Goal: Task Accomplishment & Management: Complete application form

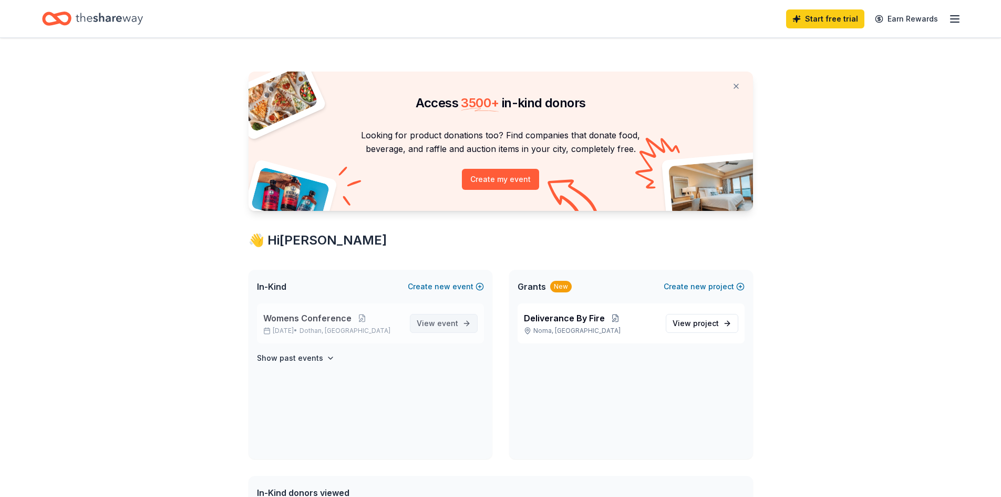
click at [449, 324] on span "event" at bounding box center [447, 322] width 21 height 9
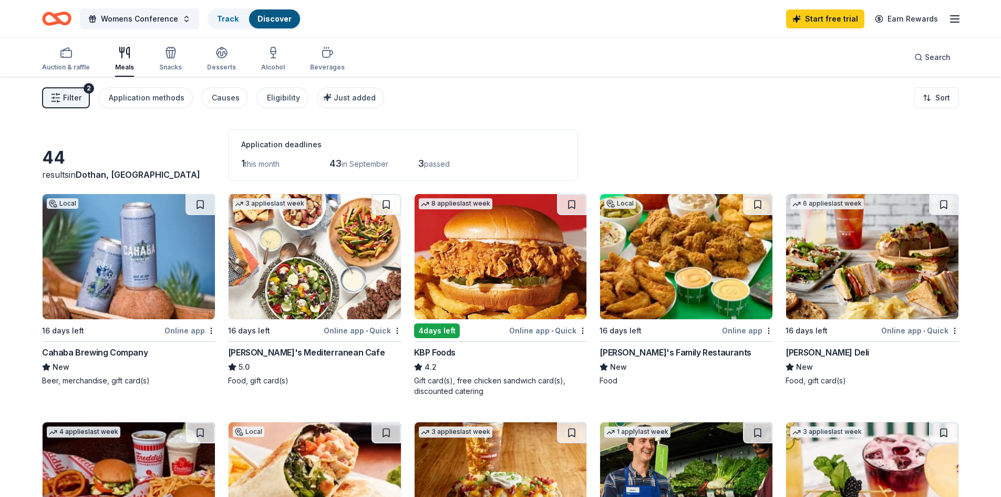
click at [763, 334] on div "Online app" at bounding box center [747, 330] width 51 height 13
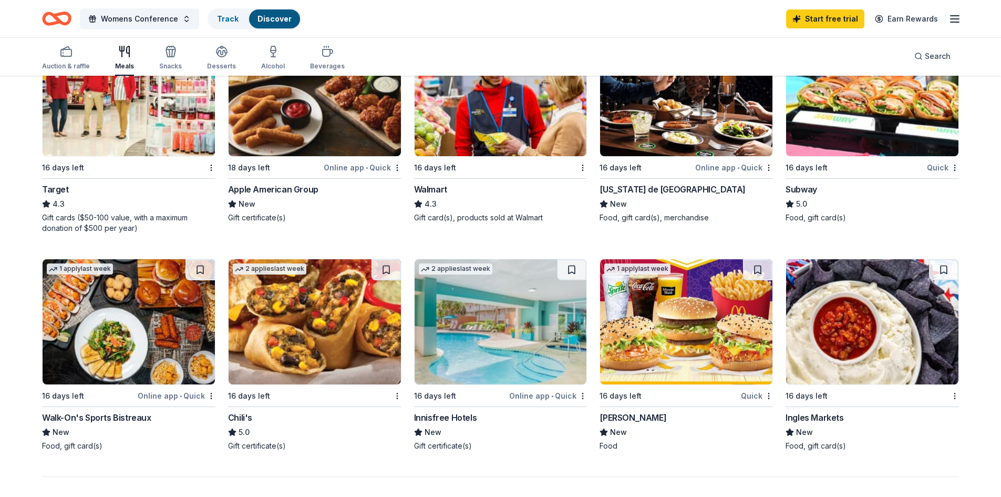
scroll to position [683, 0]
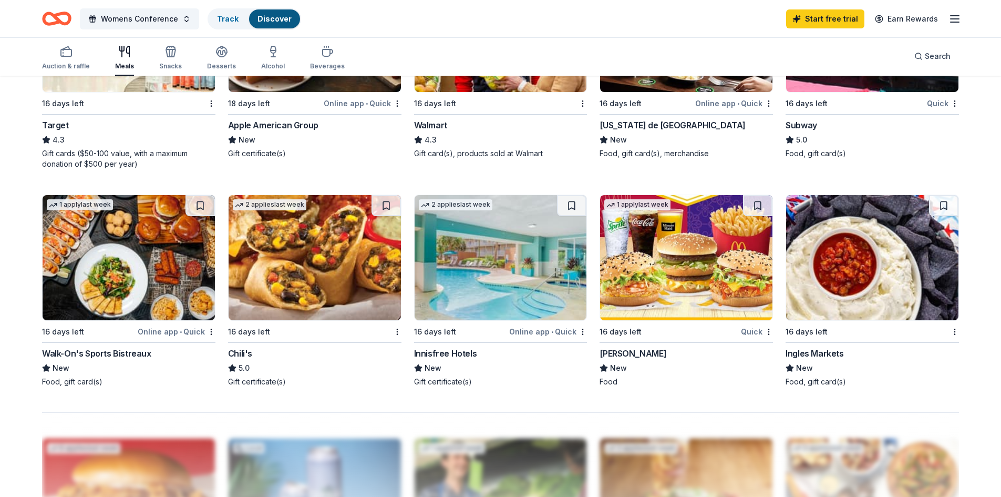
click at [310, 274] on img at bounding box center [315, 257] width 172 height 125
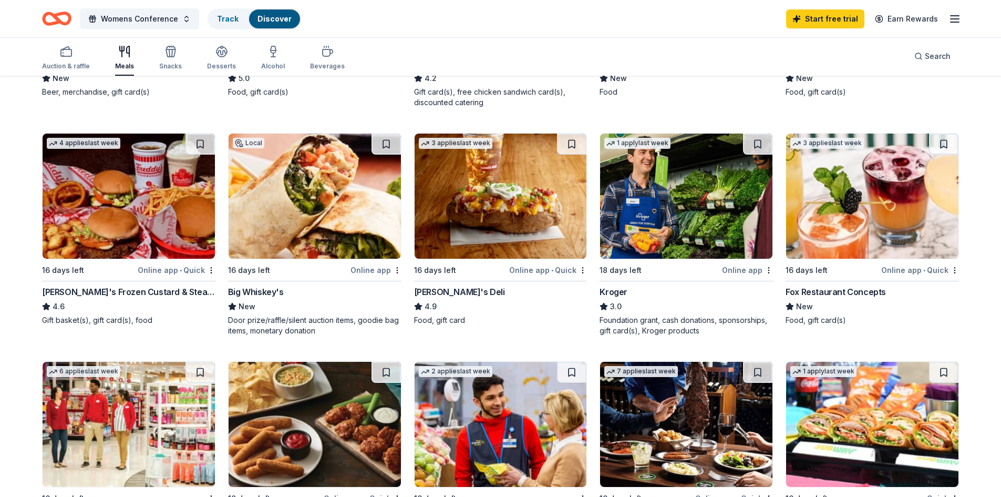
scroll to position [263, 0]
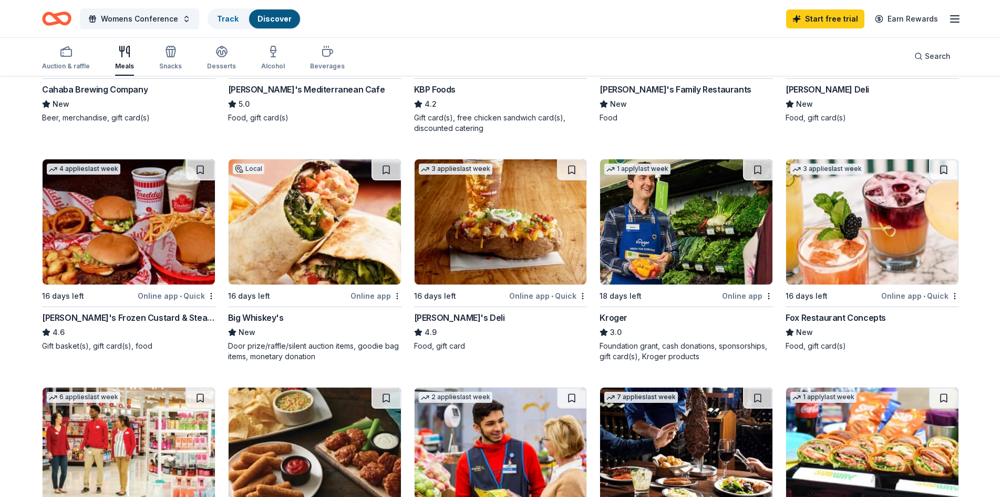
click at [548, 294] on div "Online app • Quick" at bounding box center [548, 295] width 78 height 13
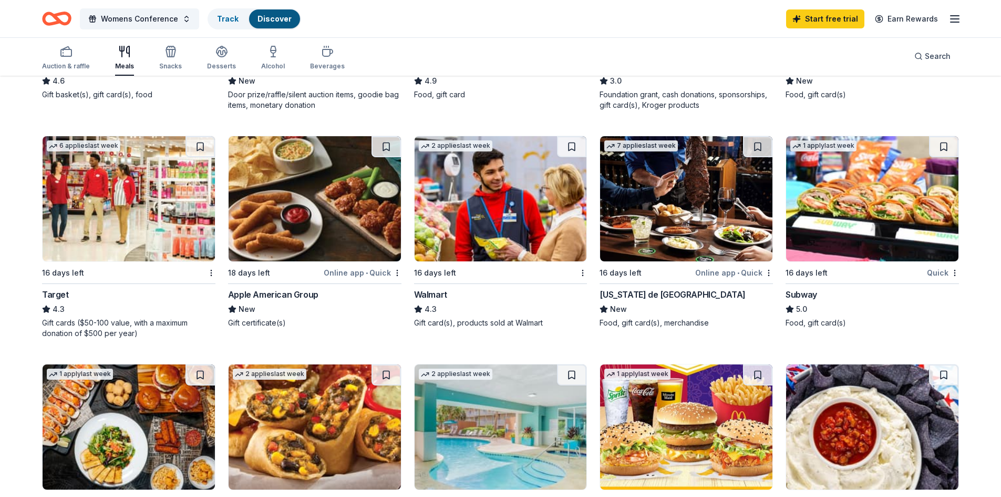
scroll to position [525, 0]
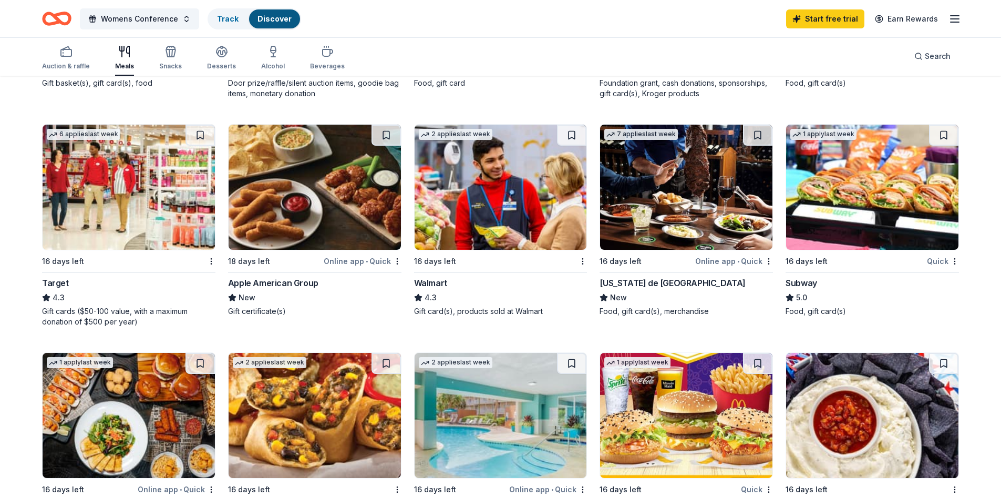
click at [478, 173] on img at bounding box center [501, 187] width 172 height 125
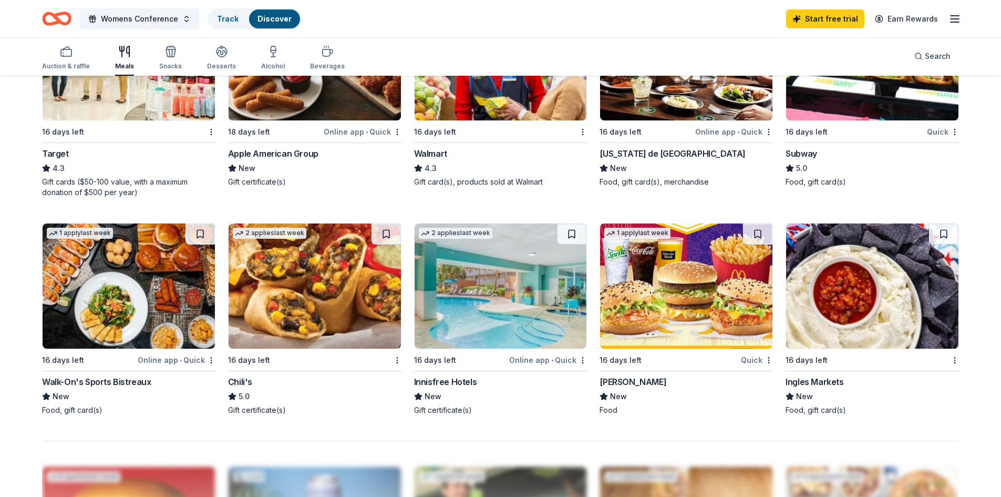
scroll to position [547, 0]
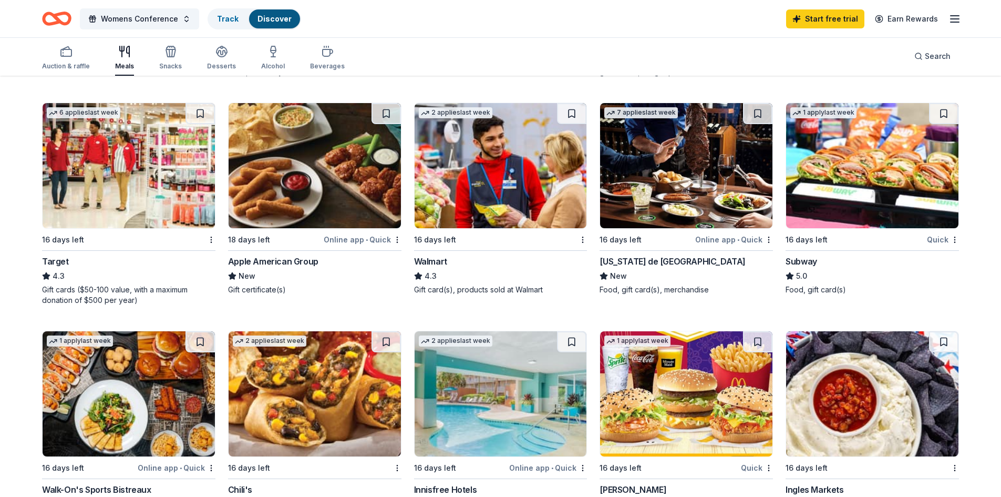
click at [171, 167] on img at bounding box center [129, 165] width 172 height 125
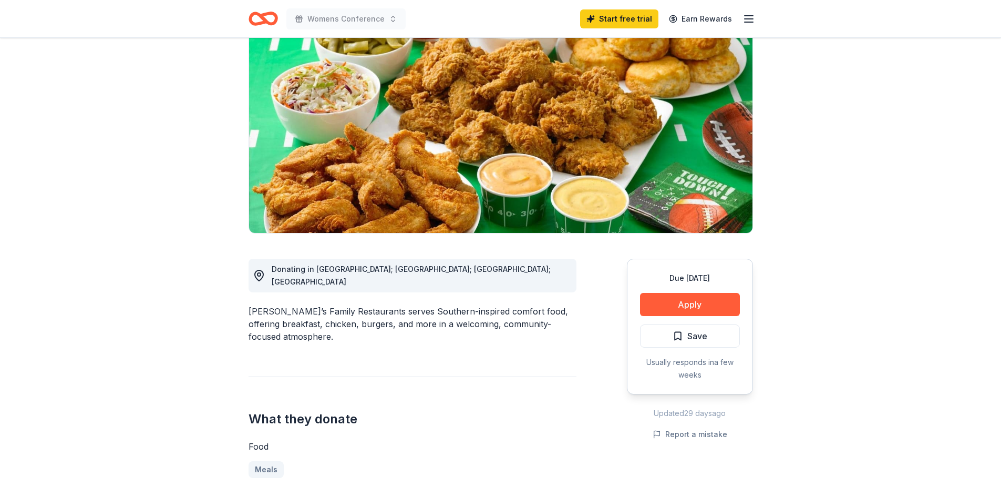
scroll to position [105, 0]
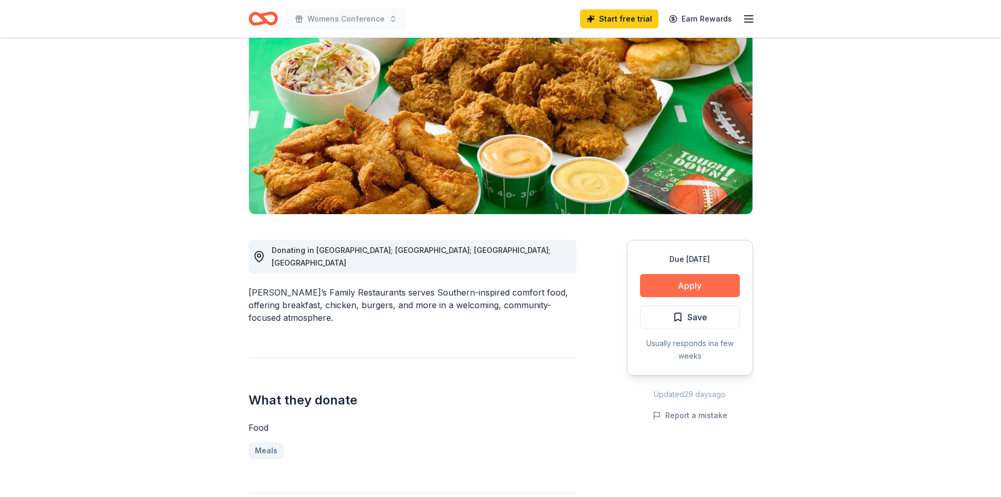
click at [674, 286] on button "Apply" at bounding box center [690, 285] width 100 height 23
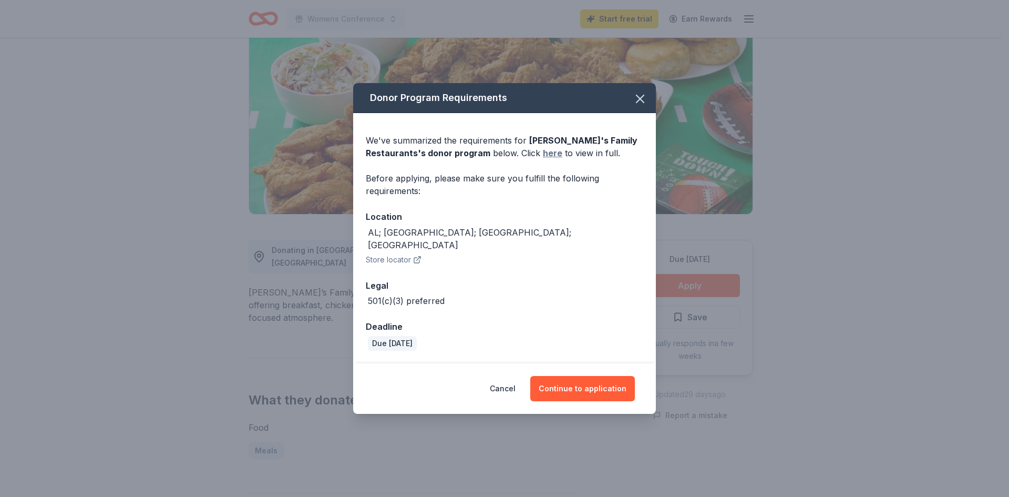
click at [543, 159] on link "here" at bounding box center [552, 153] width 19 height 13
click at [643, 104] on icon "button" at bounding box center [640, 98] width 15 height 15
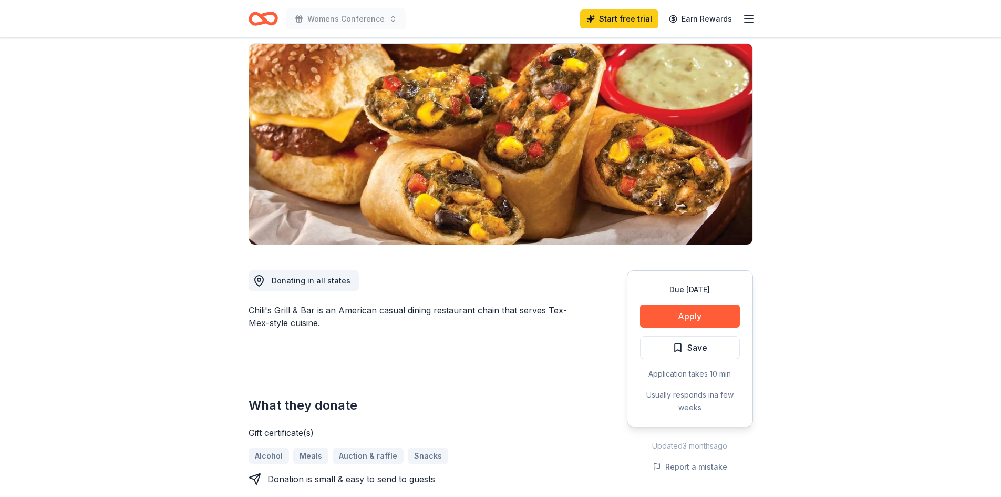
scroll to position [105, 0]
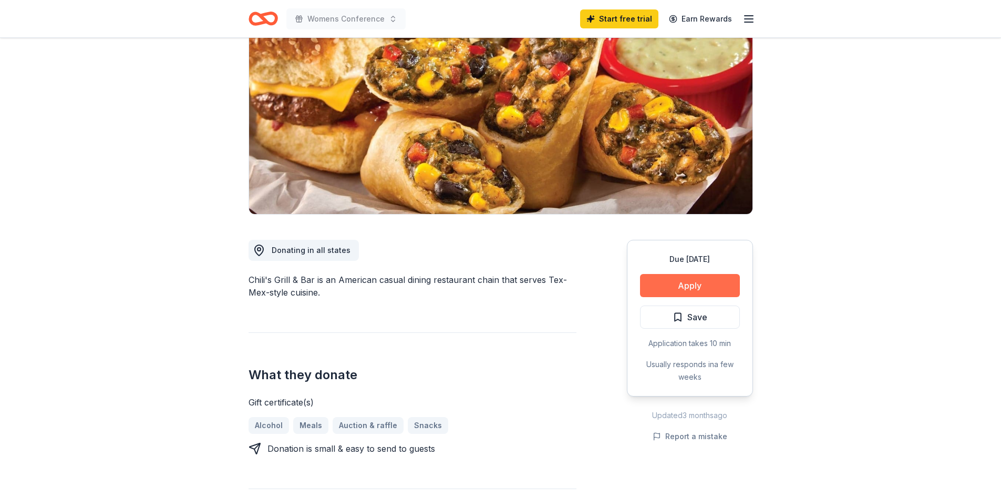
click at [698, 286] on button "Apply" at bounding box center [690, 285] width 100 height 23
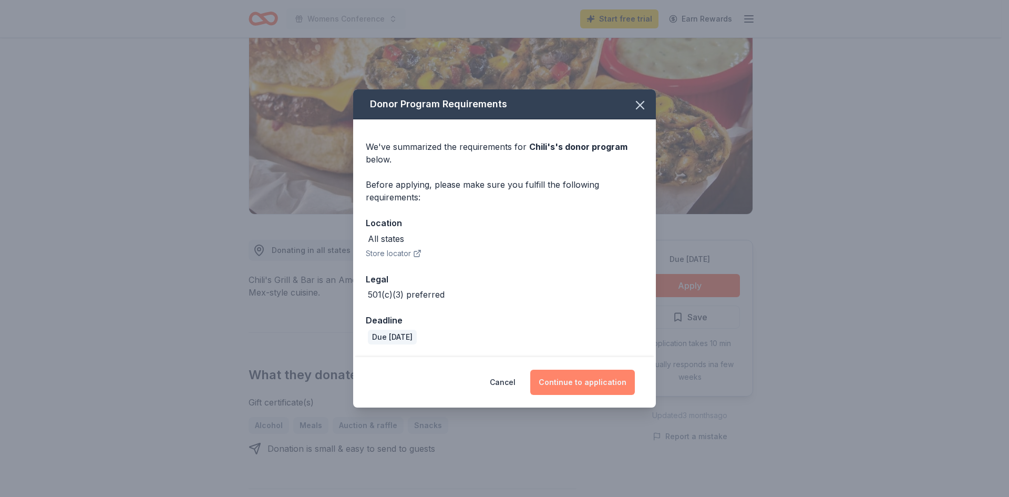
click at [587, 383] on button "Continue to application" at bounding box center [582, 381] width 105 height 25
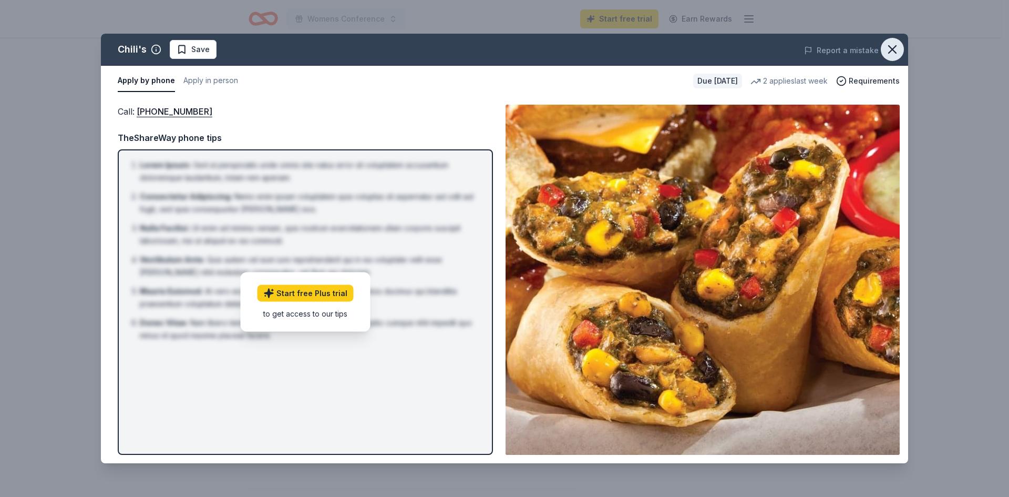
click at [899, 46] on icon "button" at bounding box center [892, 49] width 15 height 15
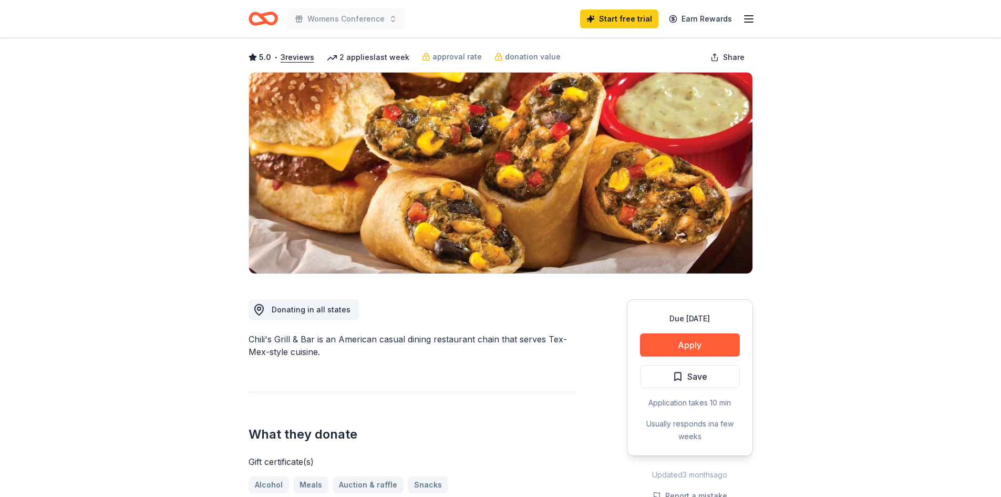
scroll to position [0, 0]
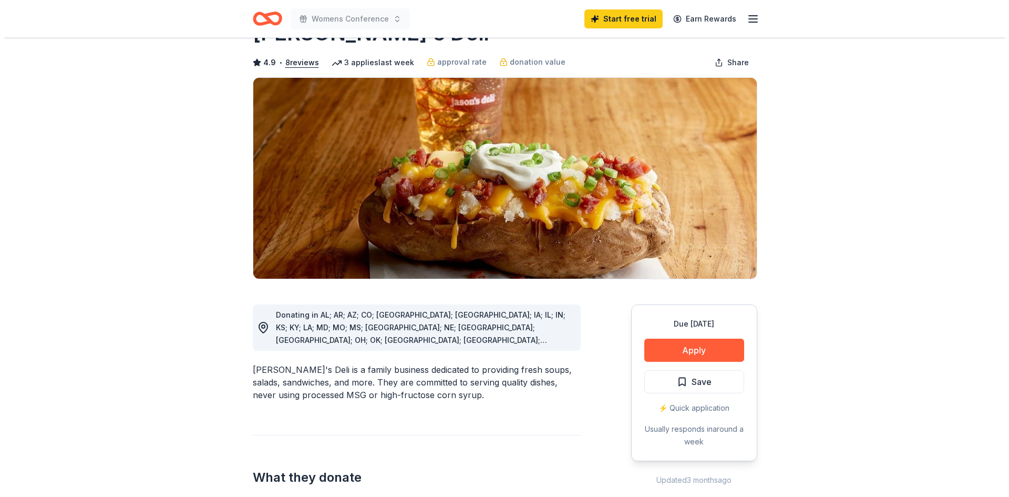
scroll to position [53, 0]
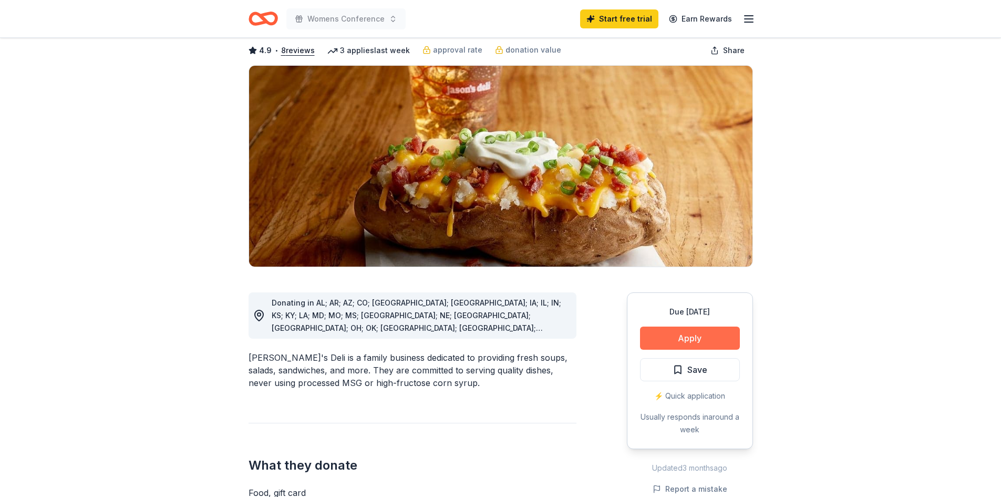
click at [687, 340] on button "Apply" at bounding box center [690, 337] width 100 height 23
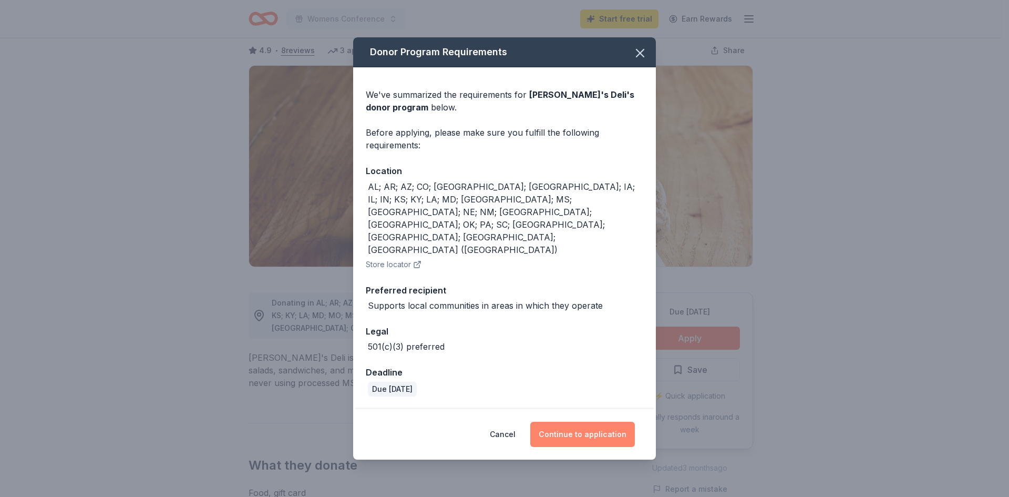
click at [594, 421] on button "Continue to application" at bounding box center [582, 433] width 105 height 25
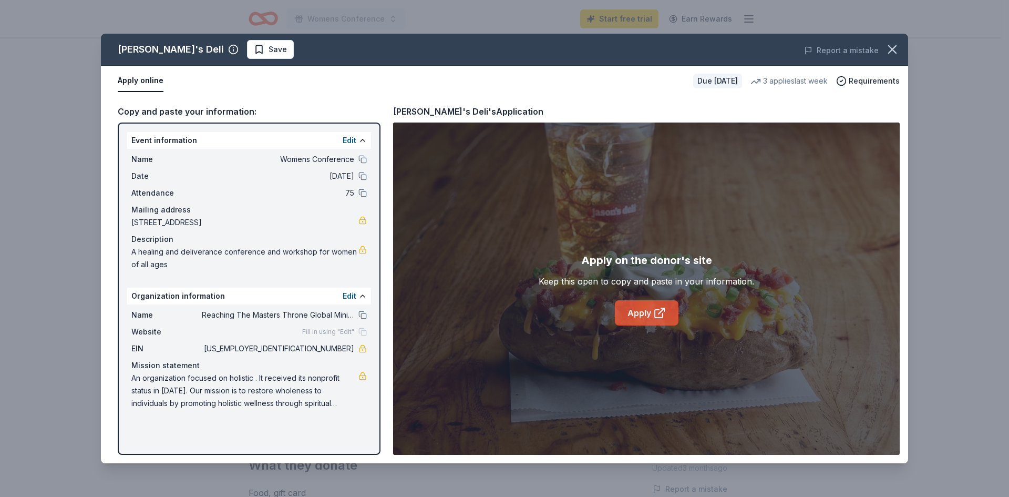
click at [625, 319] on link "Apply" at bounding box center [647, 312] width 64 height 25
click at [137, 80] on button "Apply online" at bounding box center [141, 81] width 46 height 22
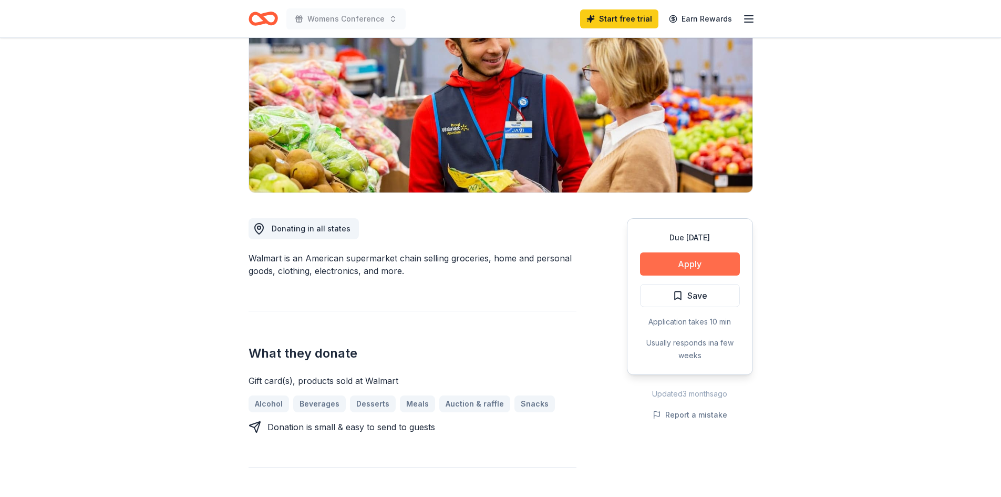
scroll to position [105, 0]
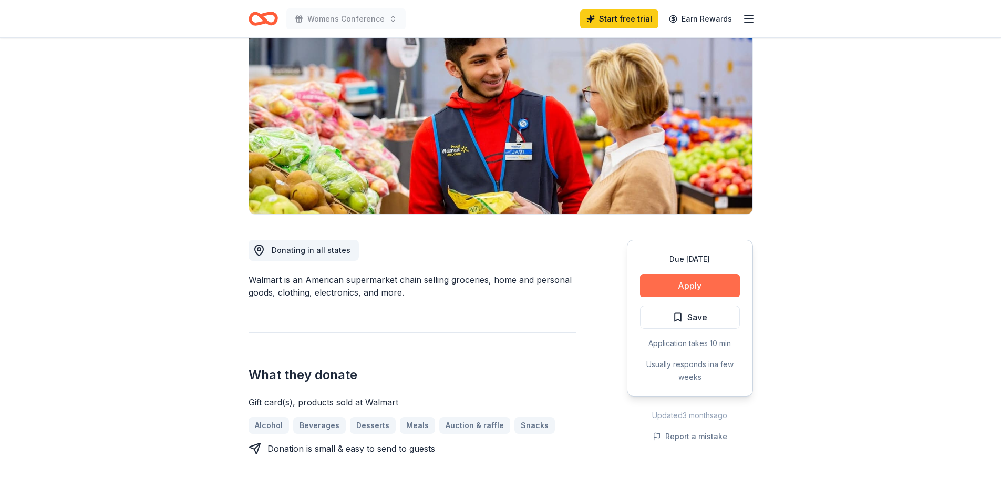
click at [648, 279] on button "Apply" at bounding box center [690, 285] width 100 height 23
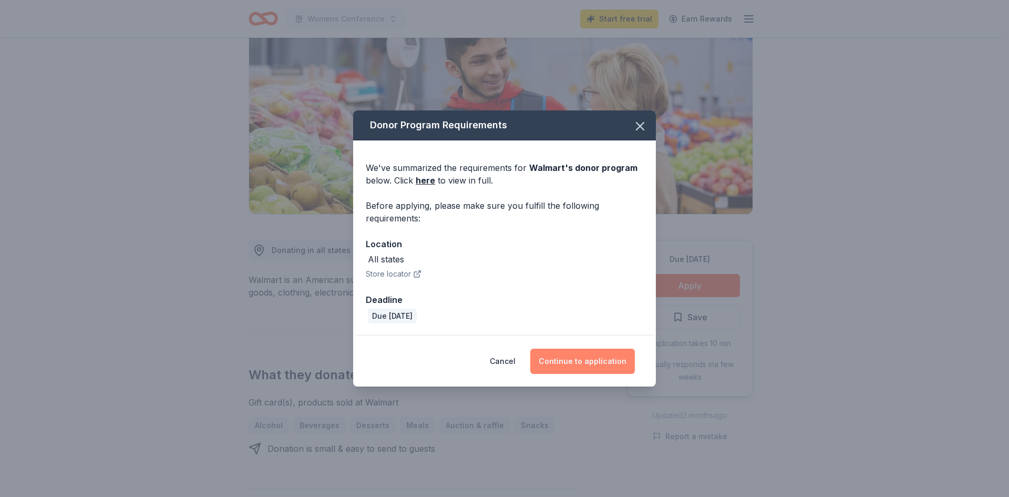
click at [570, 361] on button "Continue to application" at bounding box center [582, 360] width 105 height 25
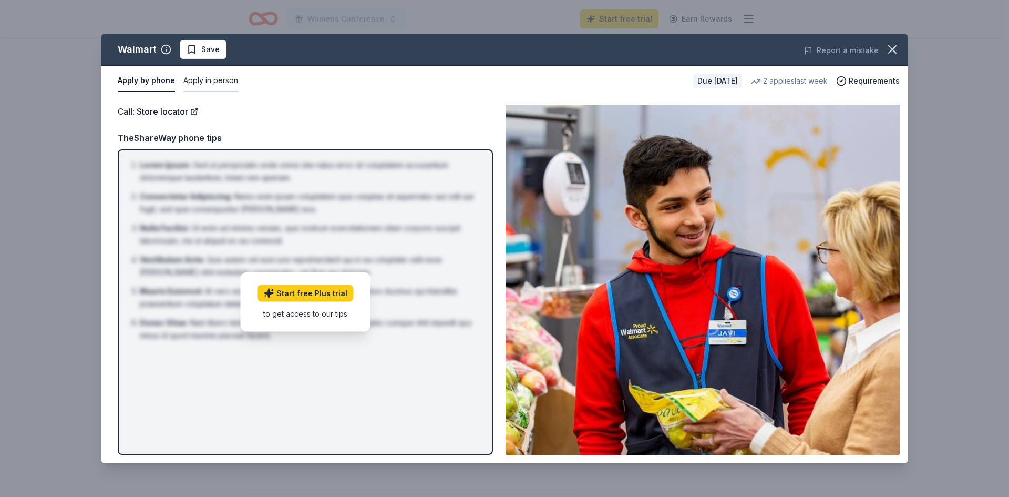
click at [230, 79] on button "Apply in person" at bounding box center [210, 81] width 55 height 22
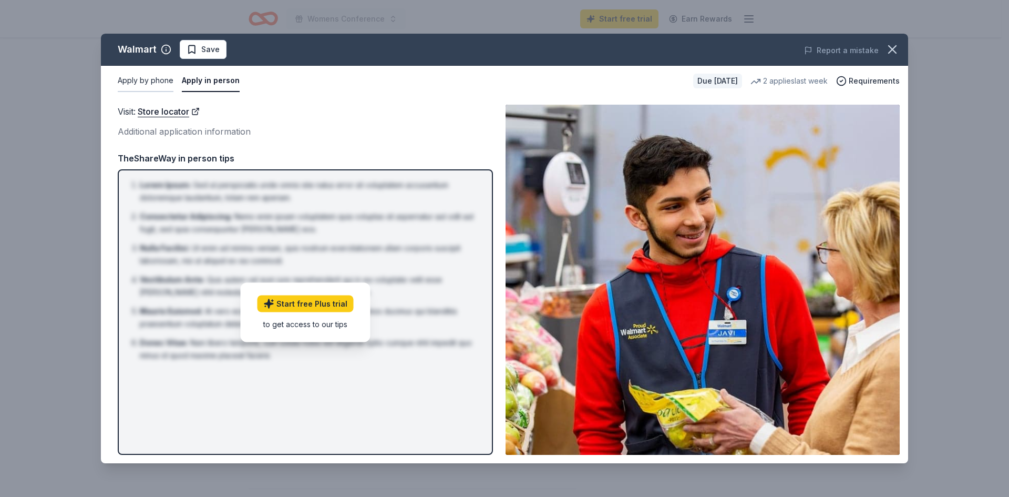
click at [142, 76] on button "Apply by phone" at bounding box center [146, 81] width 56 height 22
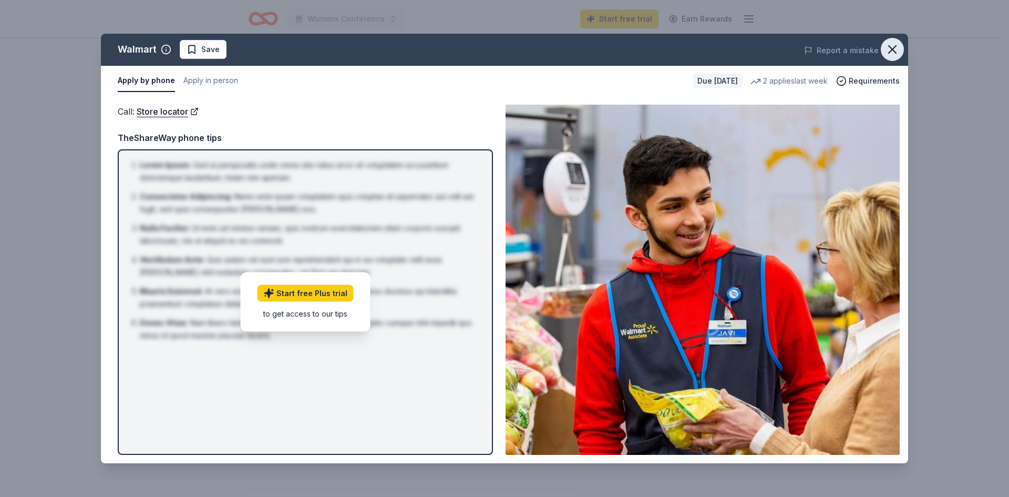
click at [900, 46] on button "button" at bounding box center [892, 49] width 23 height 23
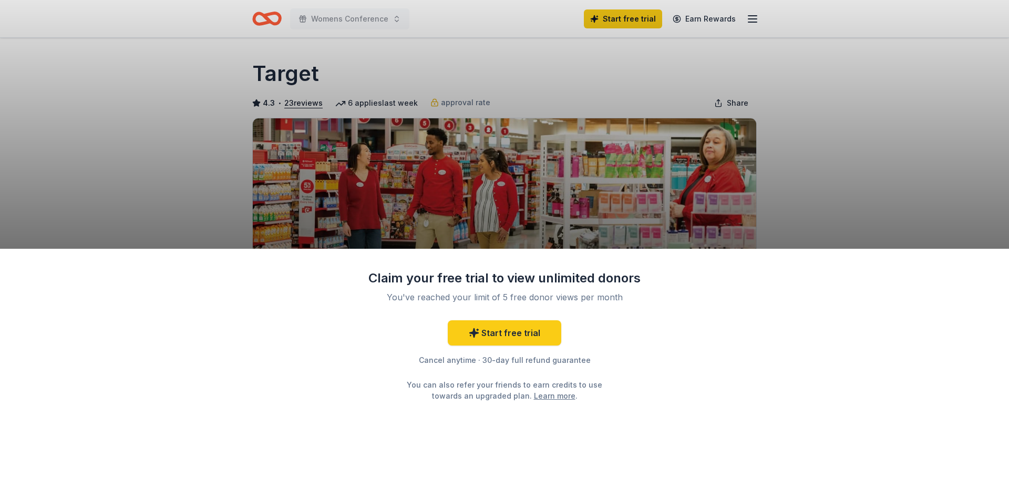
click at [690, 392] on div "Claim your free trial to view unlimited donors You've reached your limit of 5 f…" at bounding box center [504, 373] width 1009 height 249
